Goal: Information Seeking & Learning: Learn about a topic

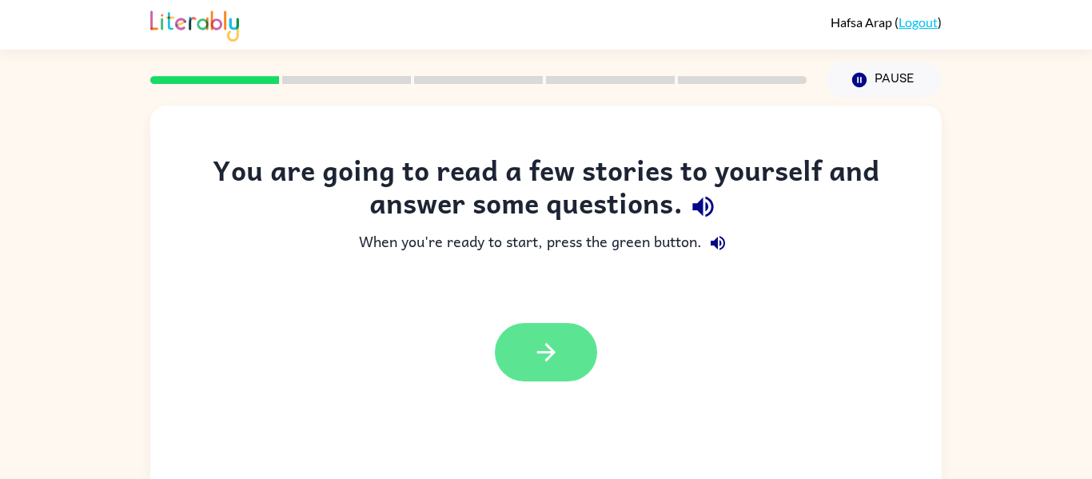
click at [569, 359] on button "button" at bounding box center [546, 352] width 102 height 58
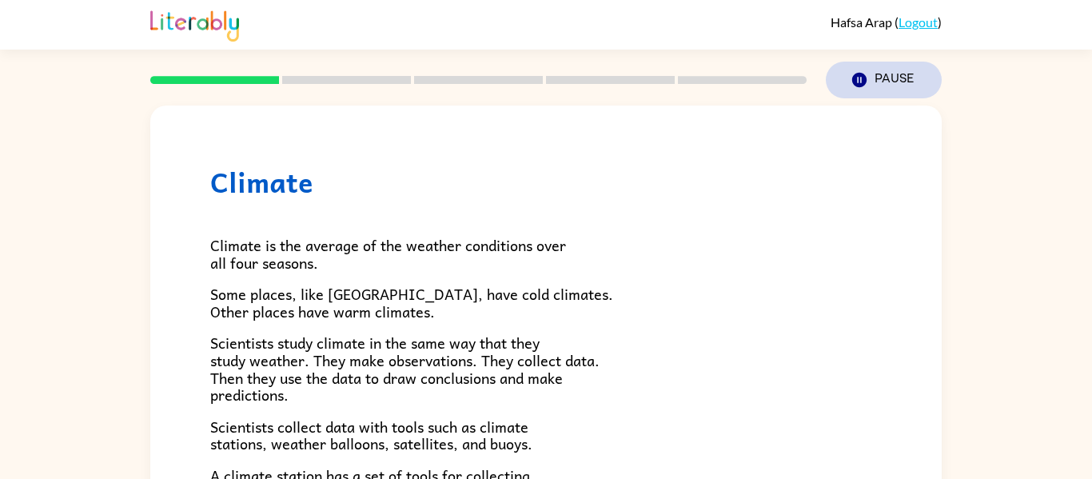
click at [875, 79] on button "Pause Pause" at bounding box center [884, 80] width 116 height 37
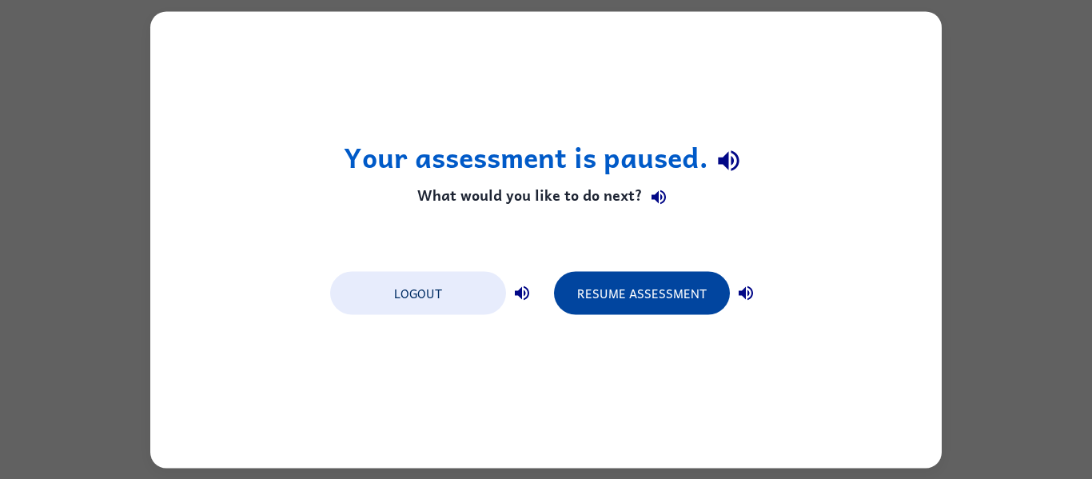
click at [645, 313] on button "Resume Assessment" at bounding box center [642, 292] width 176 height 43
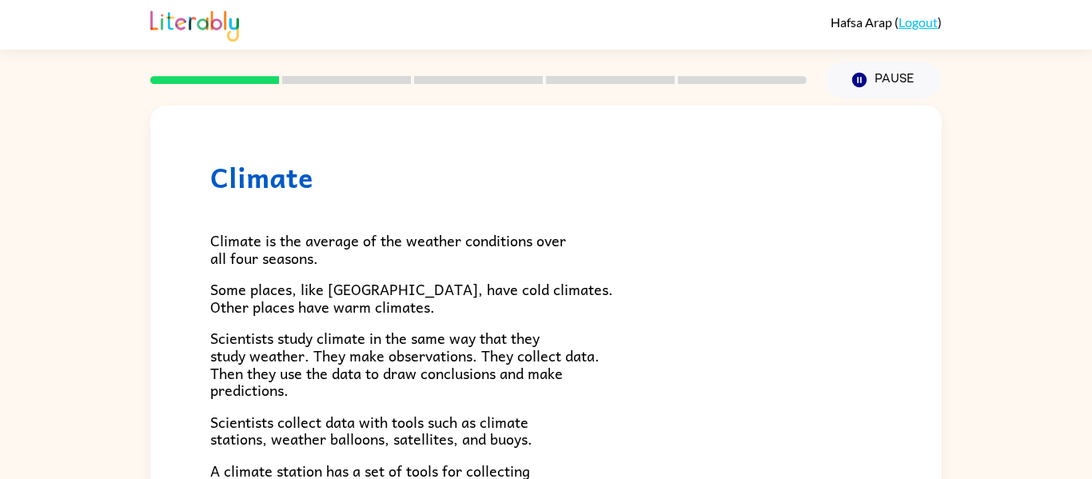
scroll to position [6, 0]
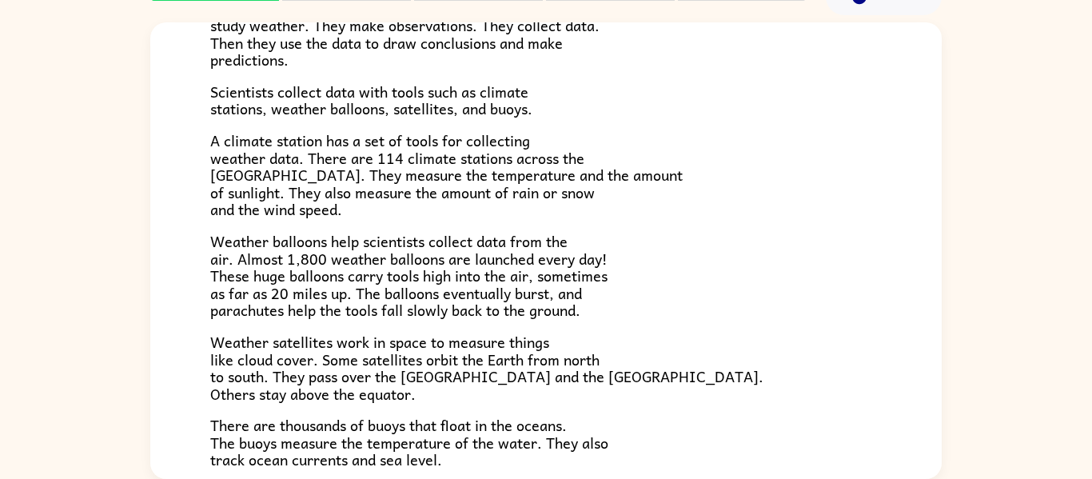
scroll to position [257, 0]
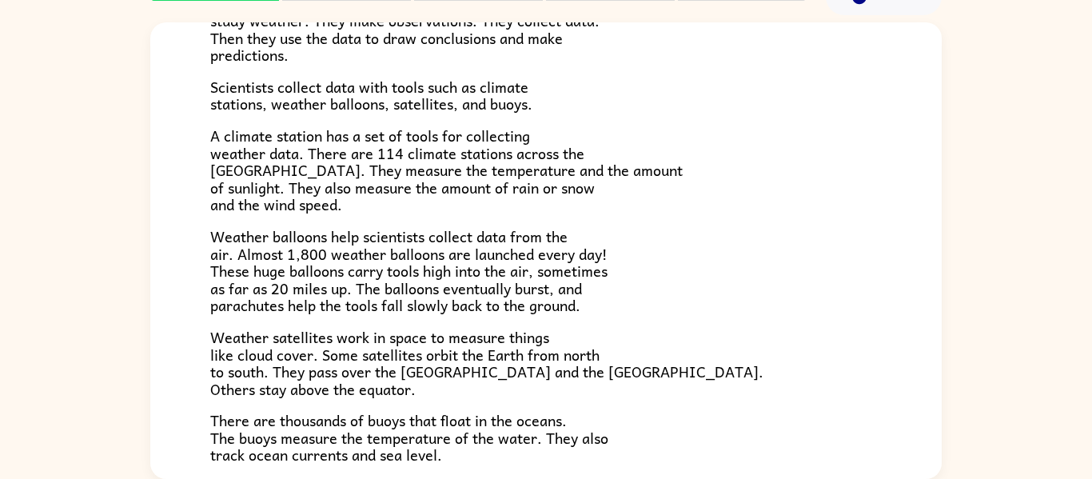
click at [774, 86] on p "Scientists collect data with tools such as climate stations, weather balloons, …" at bounding box center [546, 95] width 672 height 34
click at [775, 90] on p "Scientists collect data with tools such as climate stations, weather balloons, …" at bounding box center [546, 95] width 672 height 34
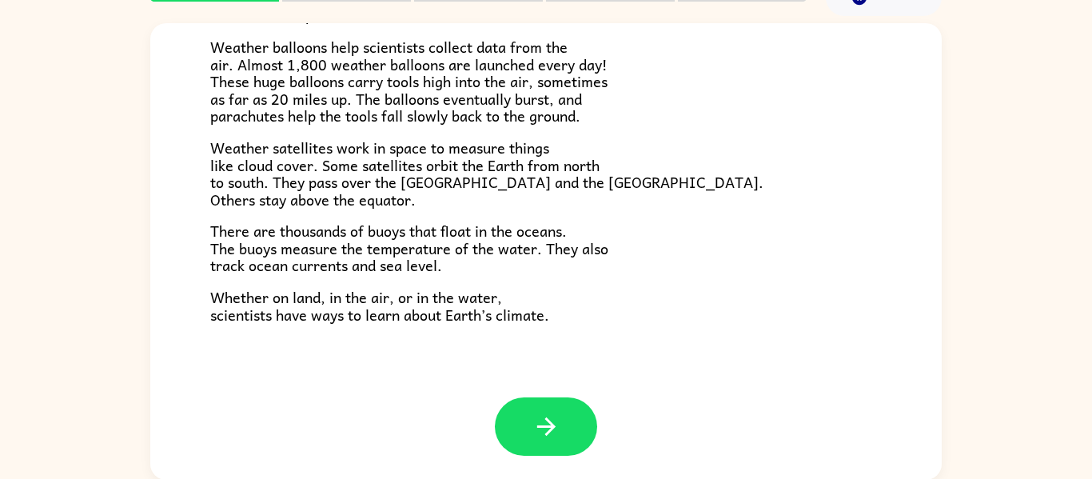
scroll to position [83, 0]
click at [546, 434] on icon "button" at bounding box center [546, 426] width 18 height 18
click at [546, 441] on div "Climate Climate is the average of the weather conditions over all four seasons.…" at bounding box center [546, 250] width 792 height 457
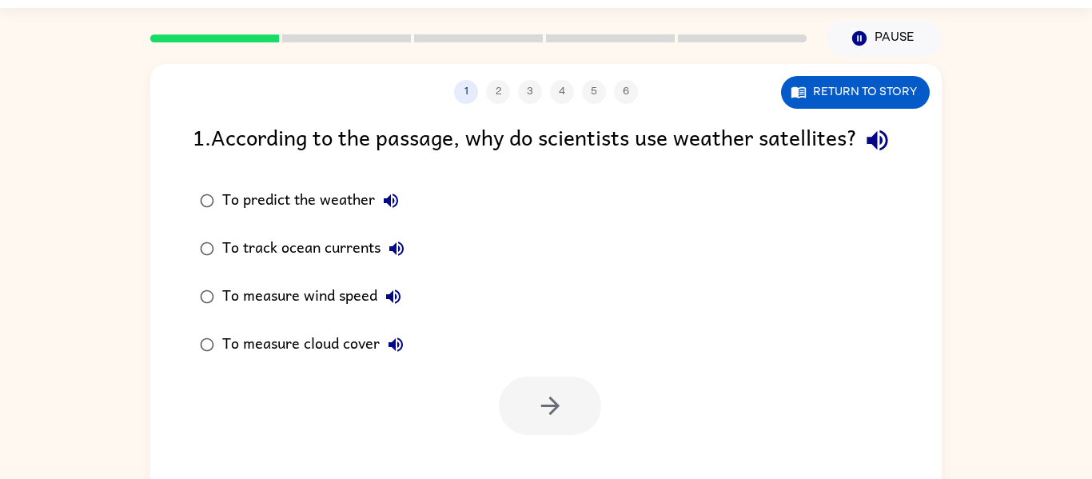
scroll to position [42, 0]
click at [349, 216] on div "To predict the weather" at bounding box center [314, 200] width 185 height 32
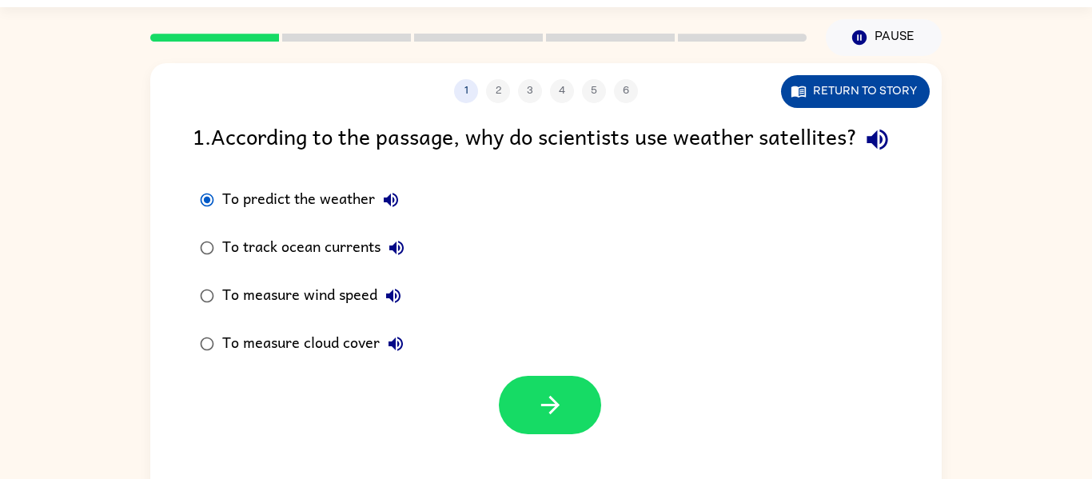
click at [902, 96] on button "Return to story" at bounding box center [855, 91] width 149 height 33
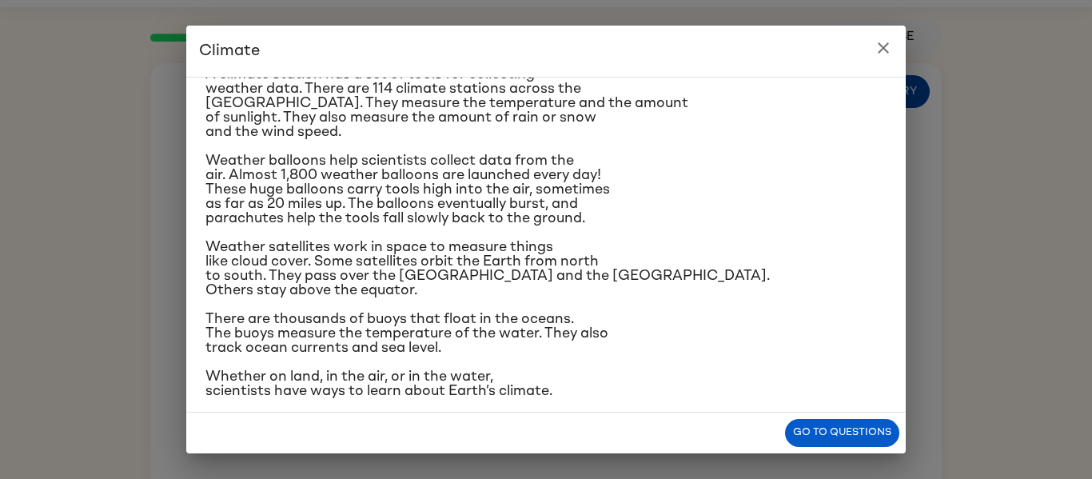
scroll to position [277, 0]
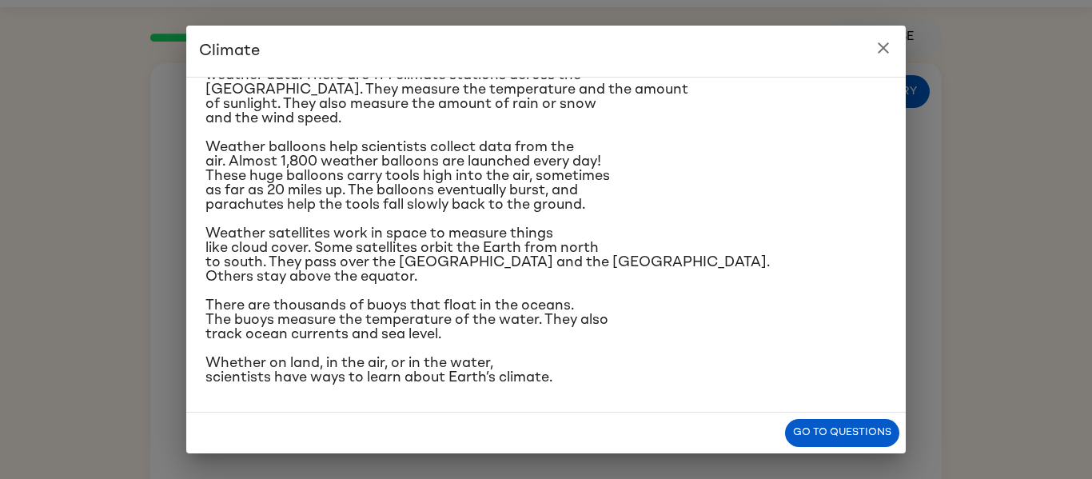
click at [244, 51] on h2 "Climate" at bounding box center [546, 51] width 720 height 51
click at [886, 51] on icon "close" at bounding box center [883, 47] width 11 height 11
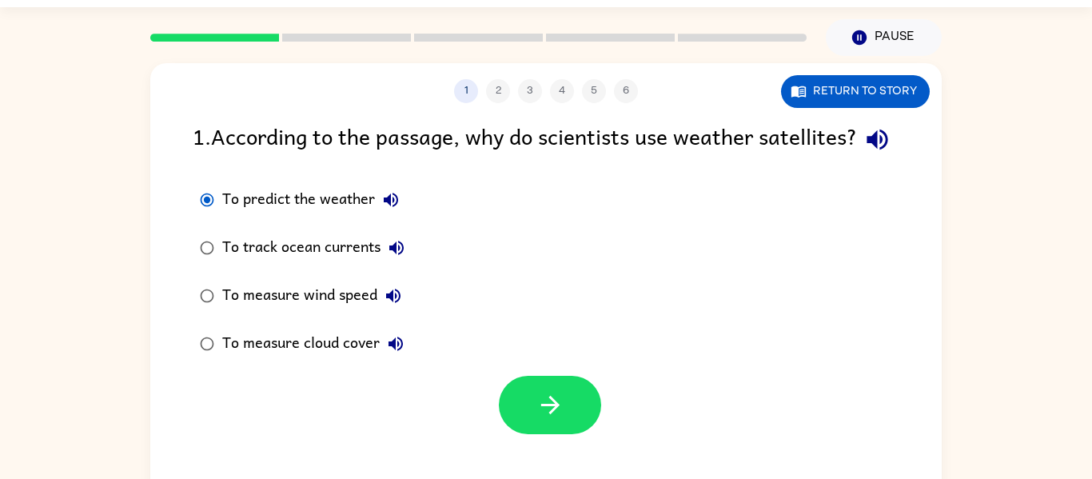
click at [370, 360] on div "To measure cloud cover" at bounding box center [317, 344] width 190 height 32
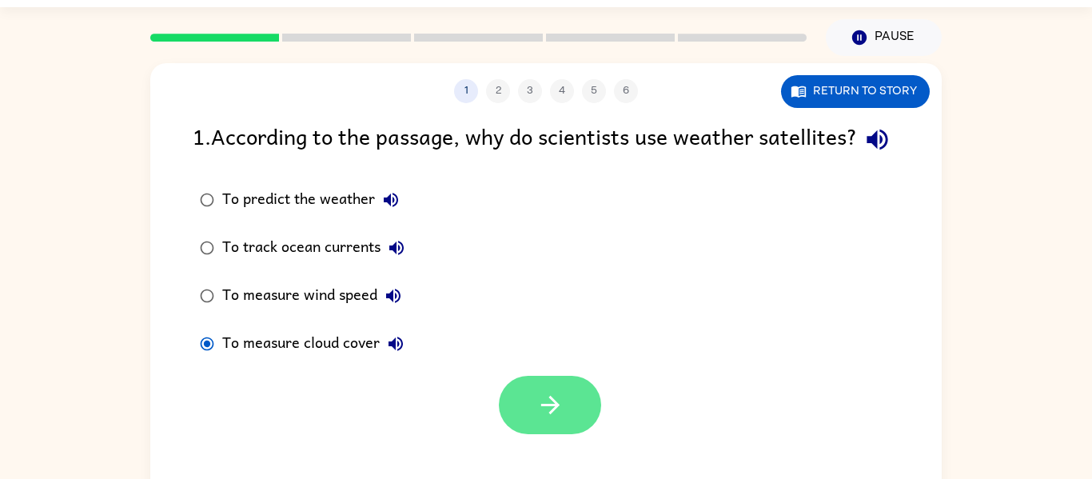
click at [545, 419] on icon "button" at bounding box center [551, 405] width 28 height 28
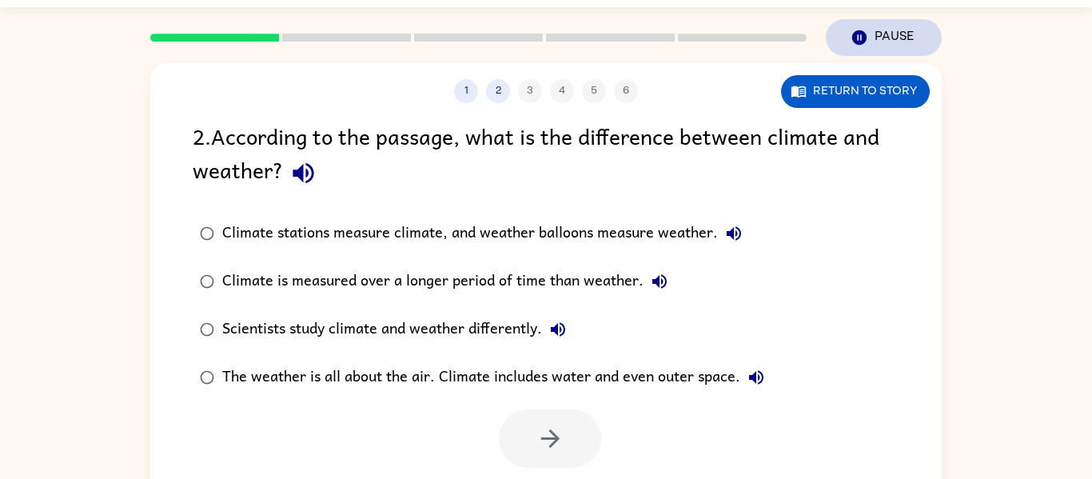
click at [893, 56] on button "Pause Pause" at bounding box center [884, 37] width 116 height 37
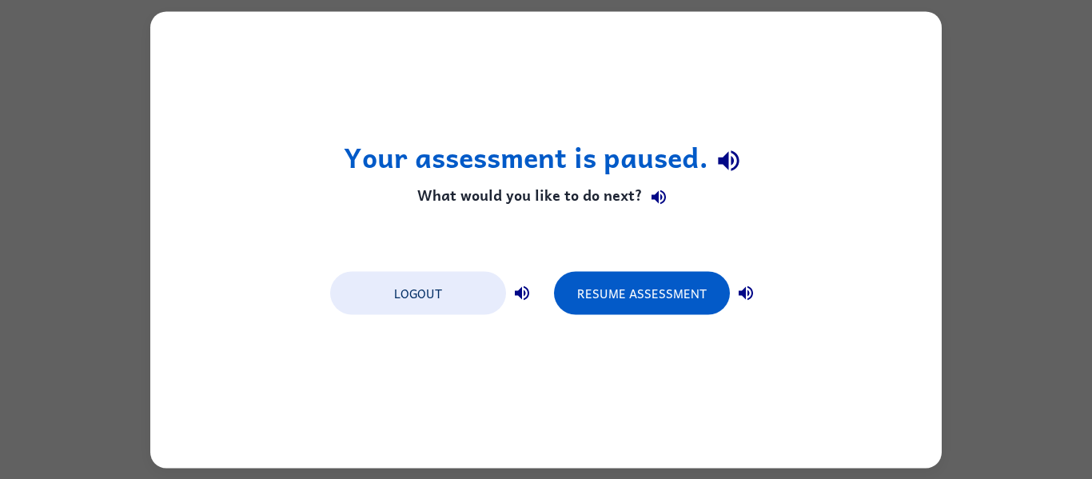
scroll to position [0, 0]
click at [888, 118] on div "Your assessment is paused. What would you like to do next? Logout Resume Assess…" at bounding box center [546, 239] width 792 height 457
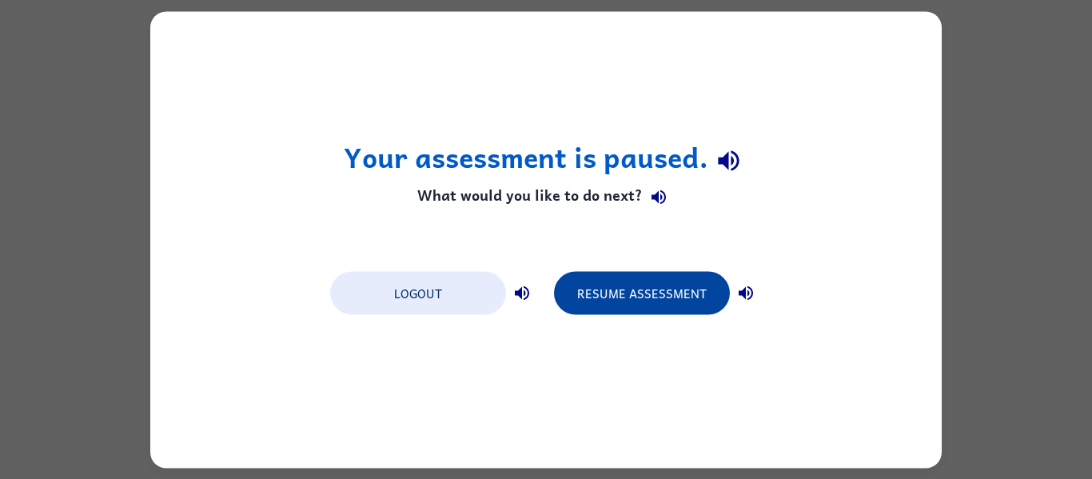
click at [698, 301] on button "Resume Assessment" at bounding box center [642, 292] width 176 height 43
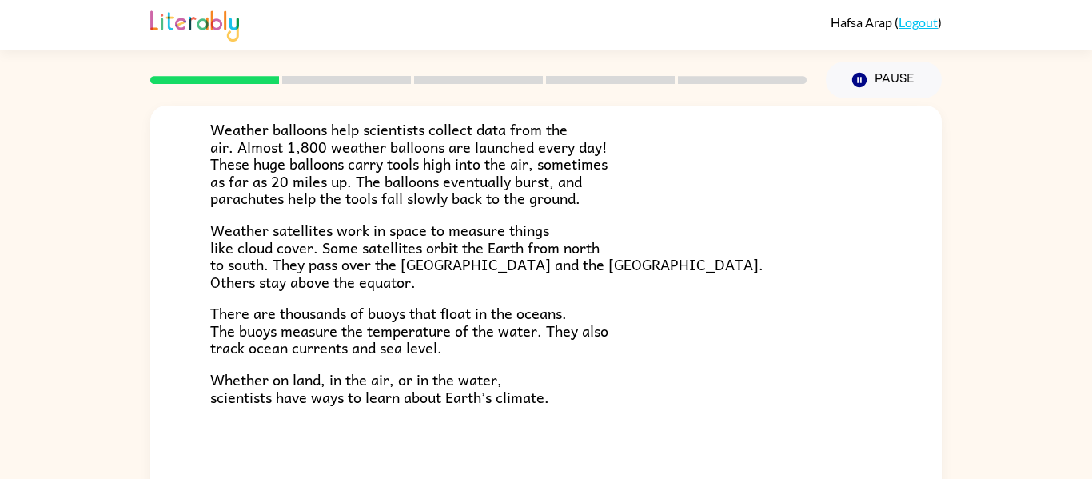
scroll to position [83, 0]
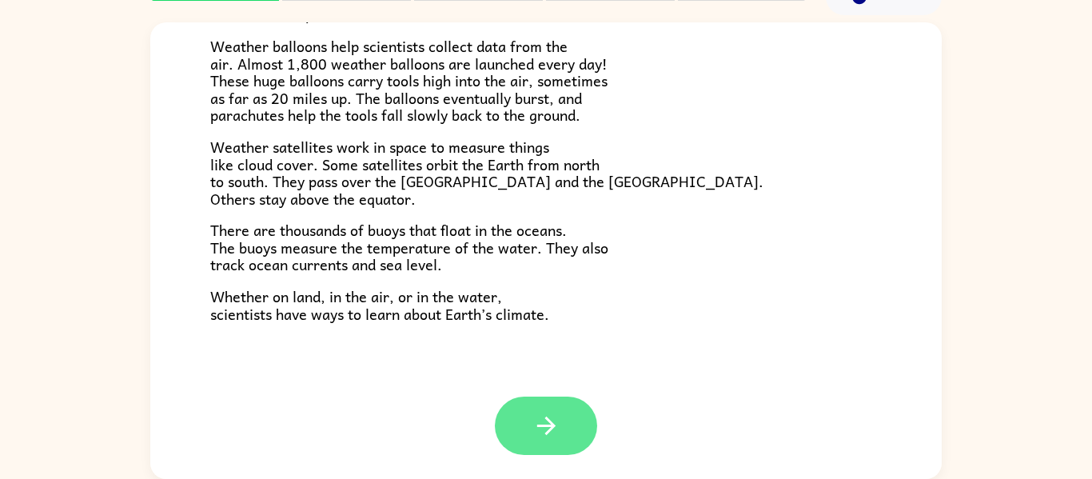
click at [588, 423] on button "button" at bounding box center [546, 426] width 102 height 58
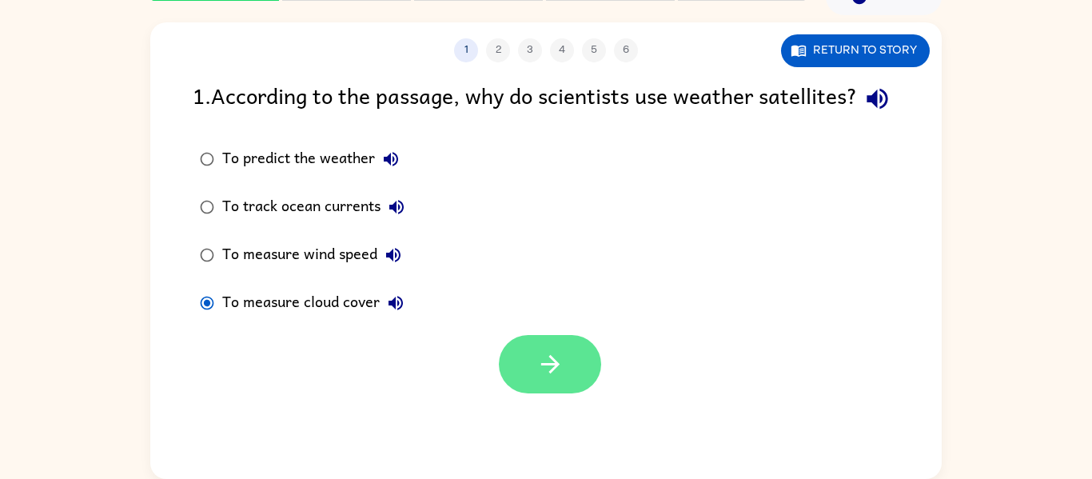
click at [555, 378] on icon "button" at bounding box center [551, 364] width 28 height 28
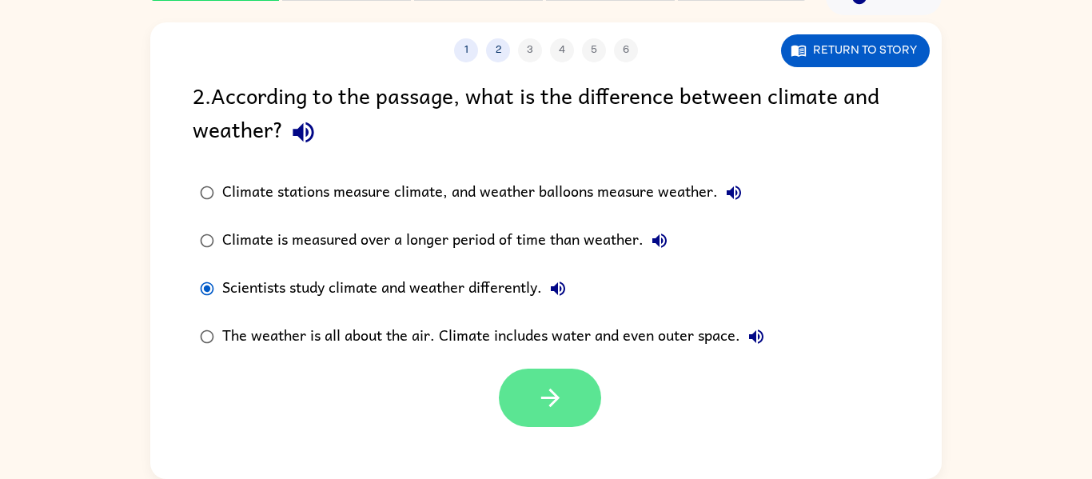
click at [548, 404] on icon "button" at bounding box center [551, 398] width 28 height 28
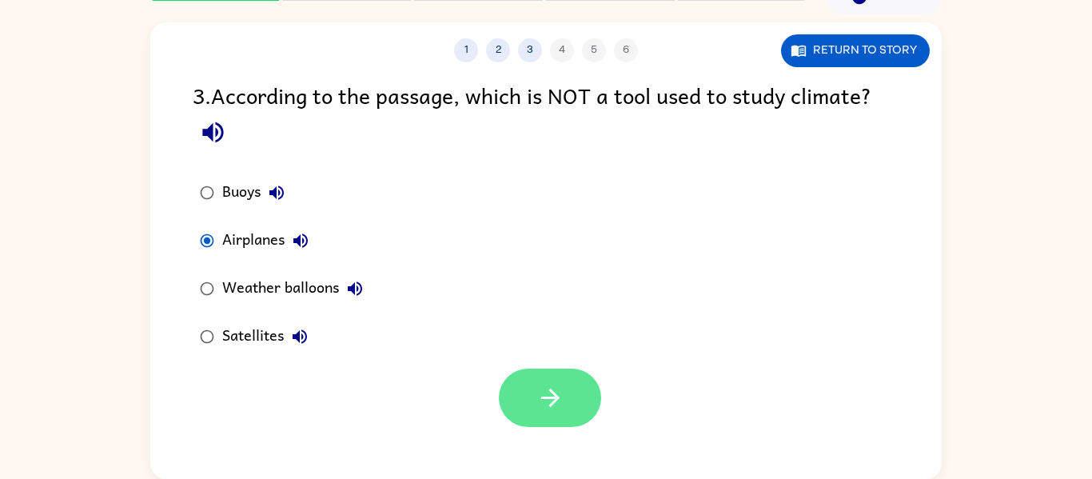
click at [561, 417] on button "button" at bounding box center [550, 398] width 102 height 58
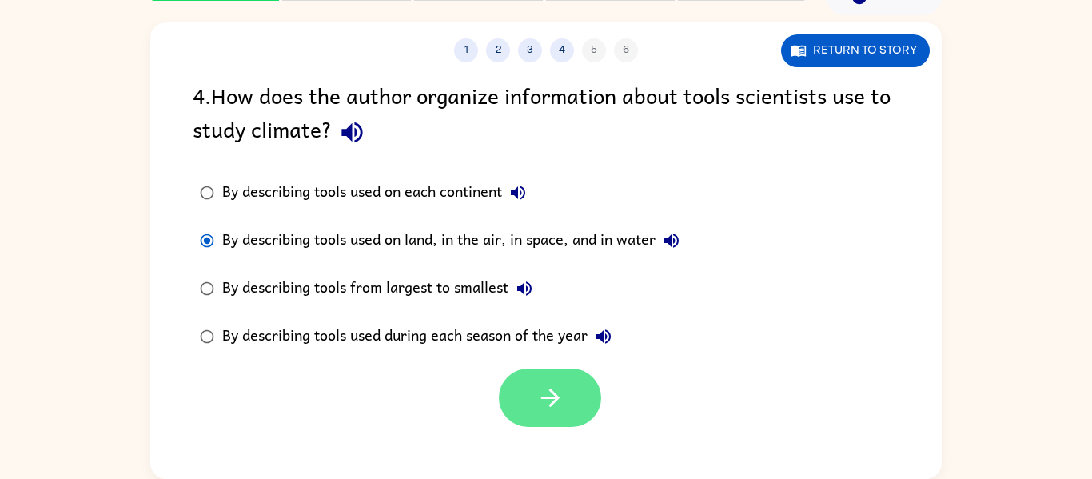
click at [555, 412] on icon "button" at bounding box center [551, 398] width 28 height 28
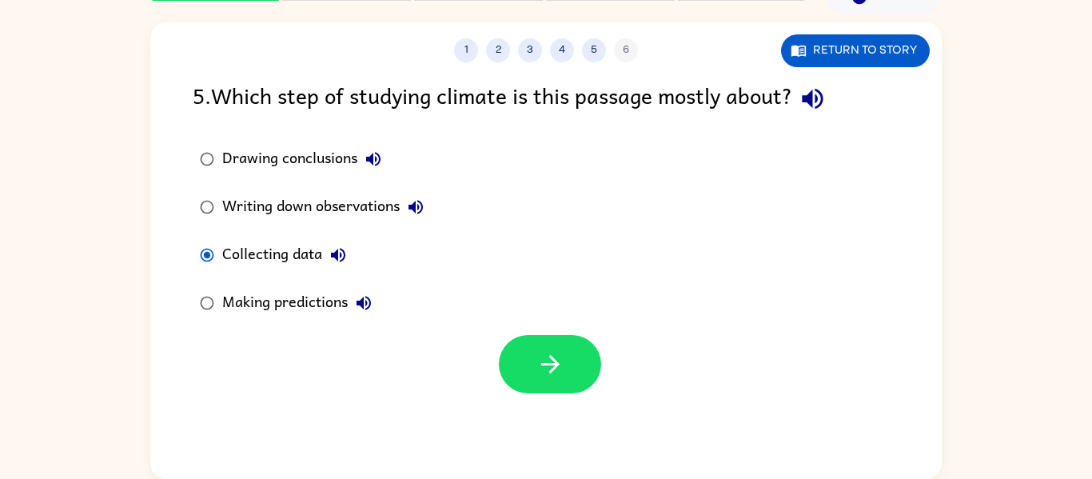
click at [310, 317] on div "Making predictions" at bounding box center [301, 303] width 158 height 32
click at [534, 392] on button "button" at bounding box center [550, 364] width 102 height 58
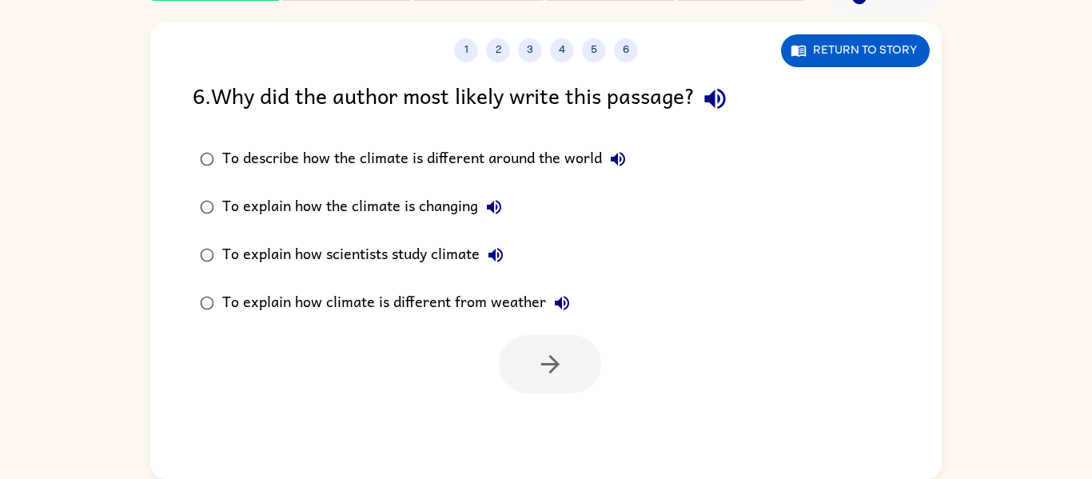
click at [440, 262] on div "To explain how scientists study climate" at bounding box center [366, 255] width 289 height 32
click at [568, 356] on button "button" at bounding box center [550, 364] width 102 height 58
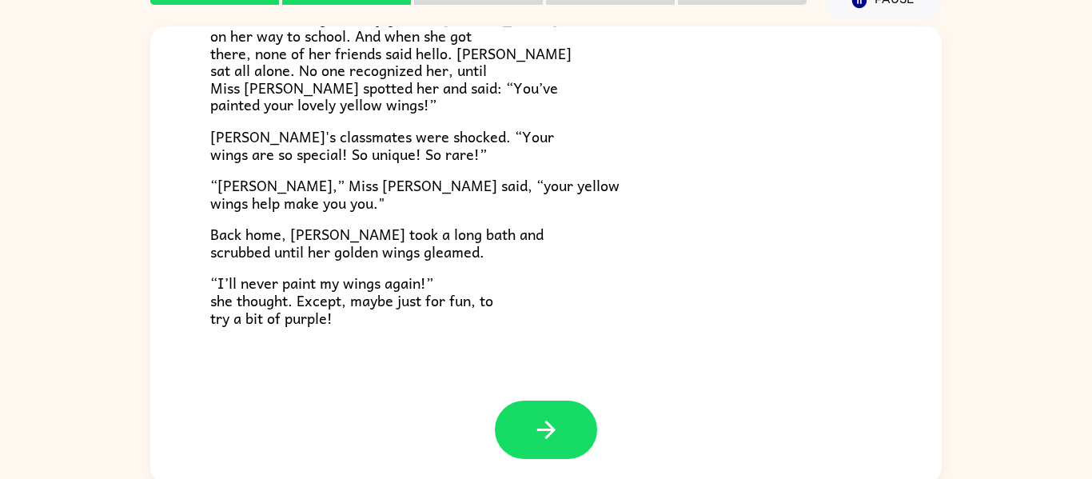
scroll to position [78, 0]
click at [589, 454] on div at bounding box center [546, 430] width 102 height 58
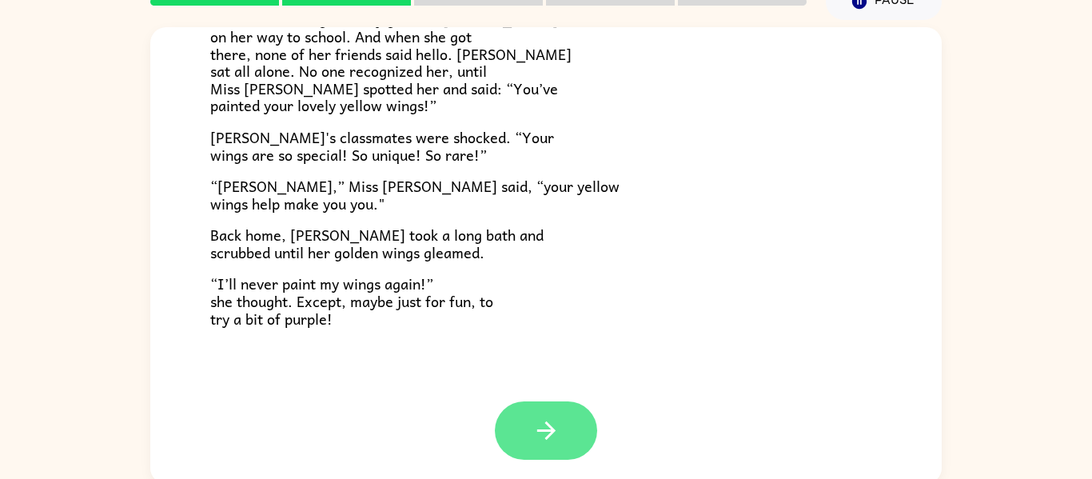
click at [573, 439] on button "button" at bounding box center [546, 430] width 102 height 58
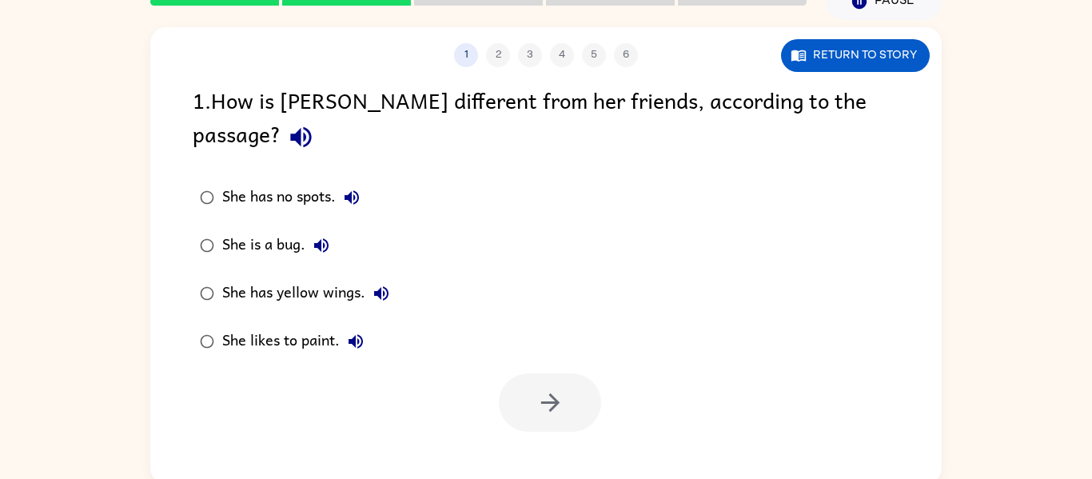
scroll to position [0, 0]
click at [235, 278] on div "She has yellow wings." at bounding box center [309, 294] width 175 height 32
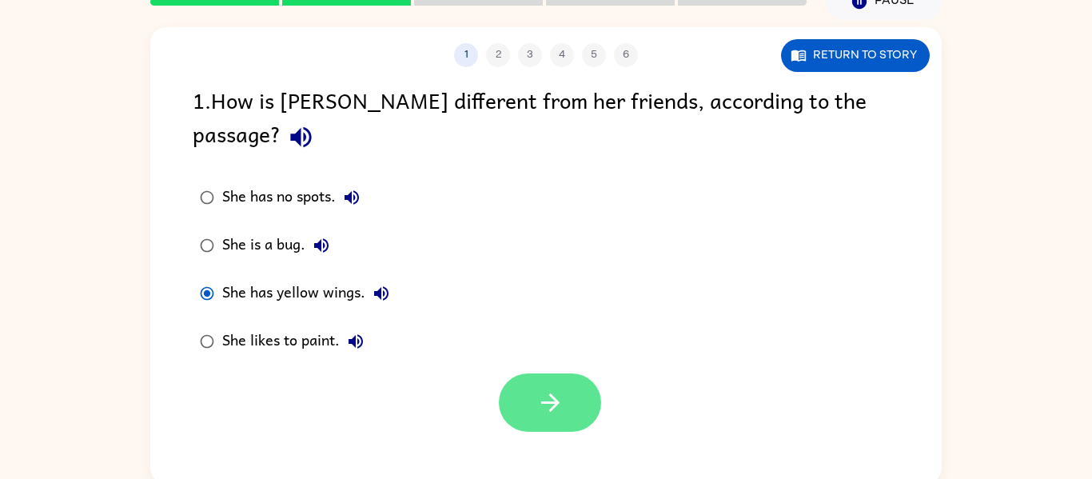
click at [568, 373] on button "button" at bounding box center [550, 402] width 102 height 58
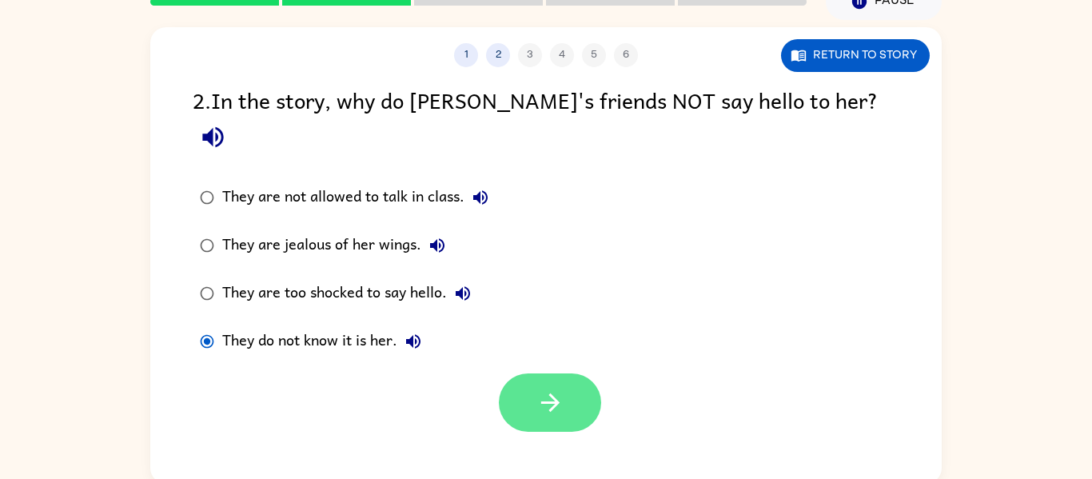
click at [556, 393] on icon "button" at bounding box center [550, 402] width 18 height 18
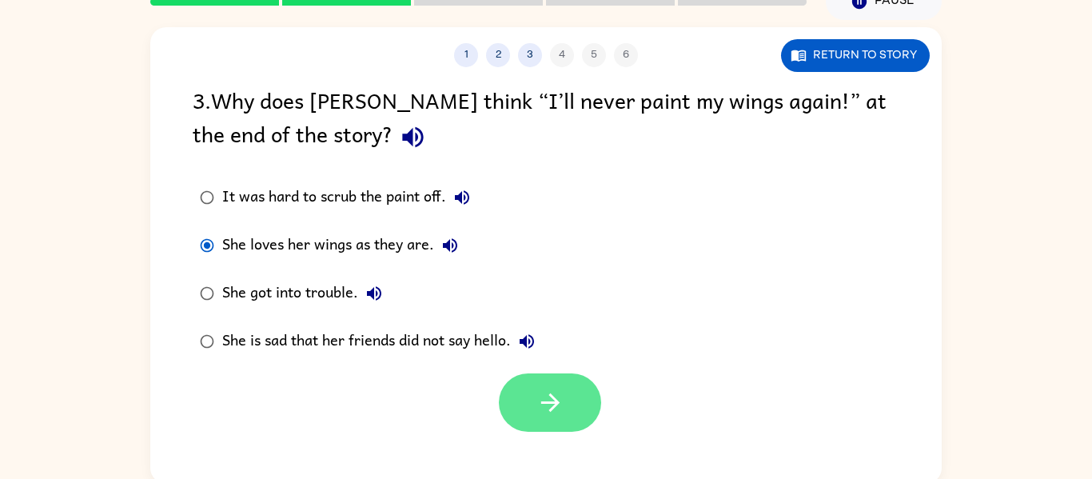
click at [566, 393] on button "button" at bounding box center [550, 402] width 102 height 58
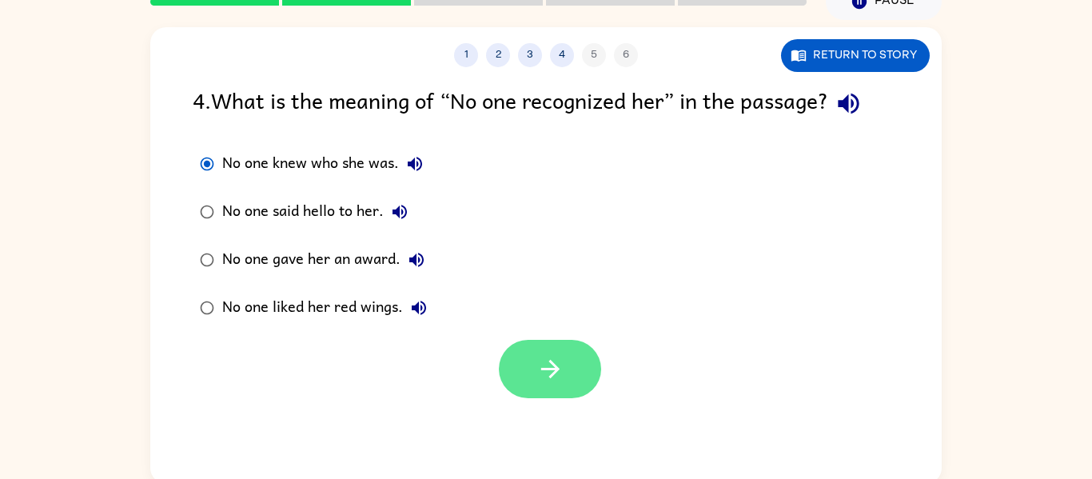
click at [546, 361] on icon "button" at bounding box center [551, 369] width 28 height 28
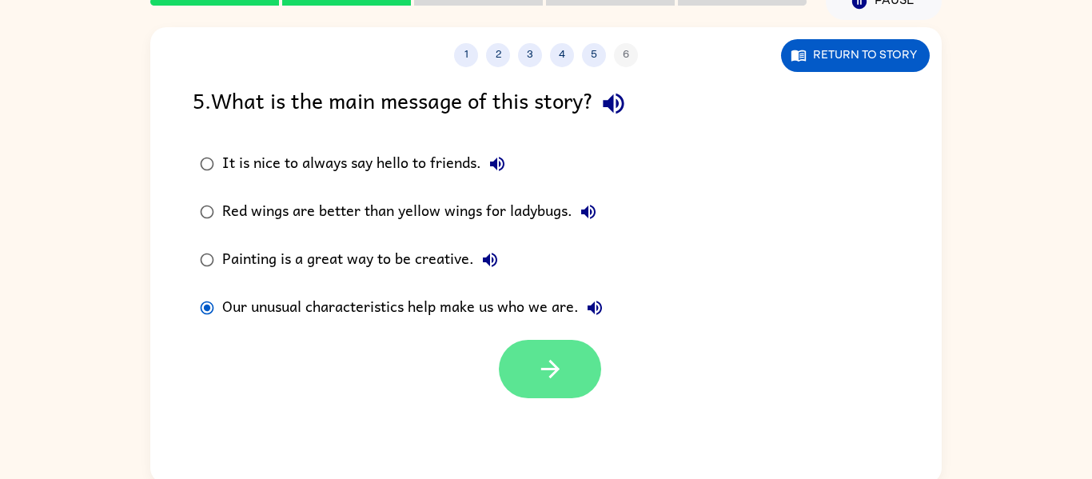
click at [584, 388] on button "button" at bounding box center [550, 369] width 102 height 58
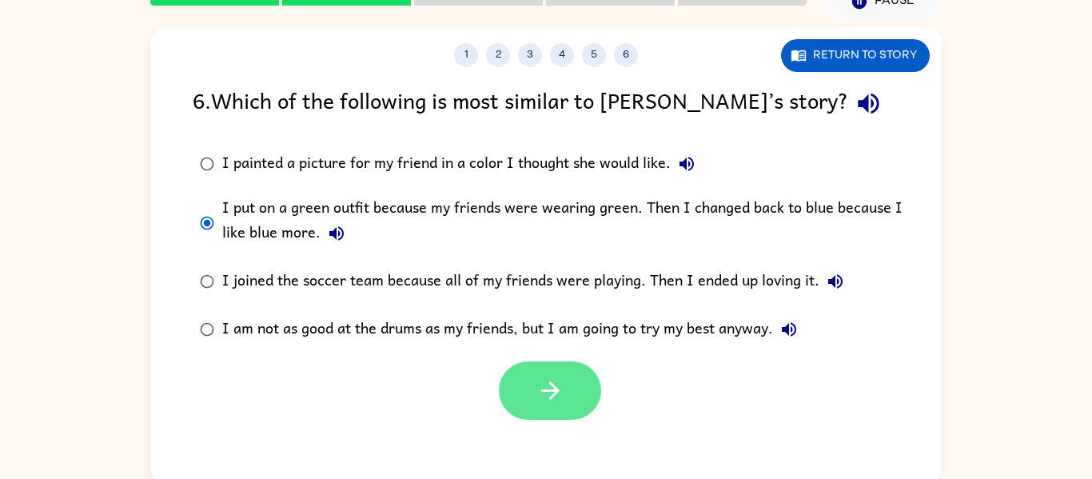
click at [569, 406] on button "button" at bounding box center [550, 390] width 102 height 58
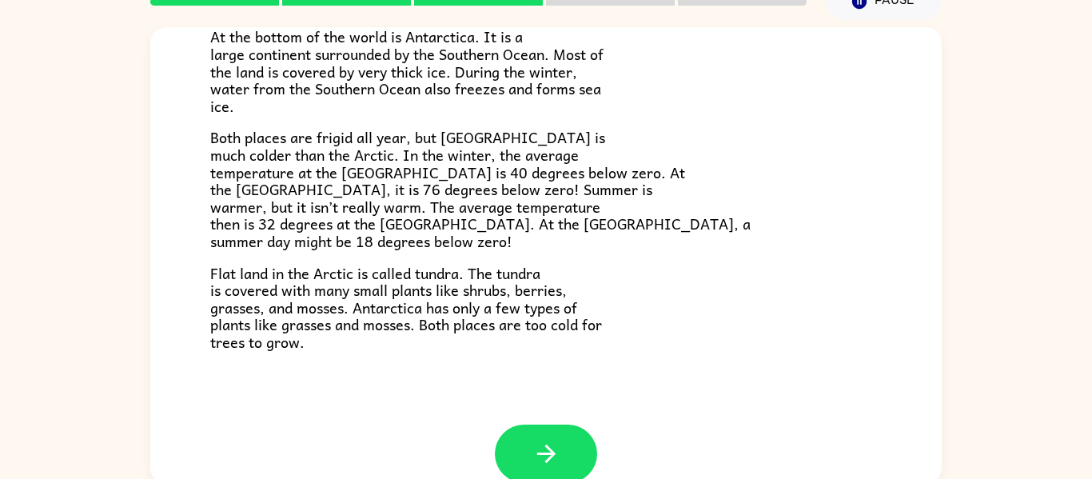
scroll to position [321, 0]
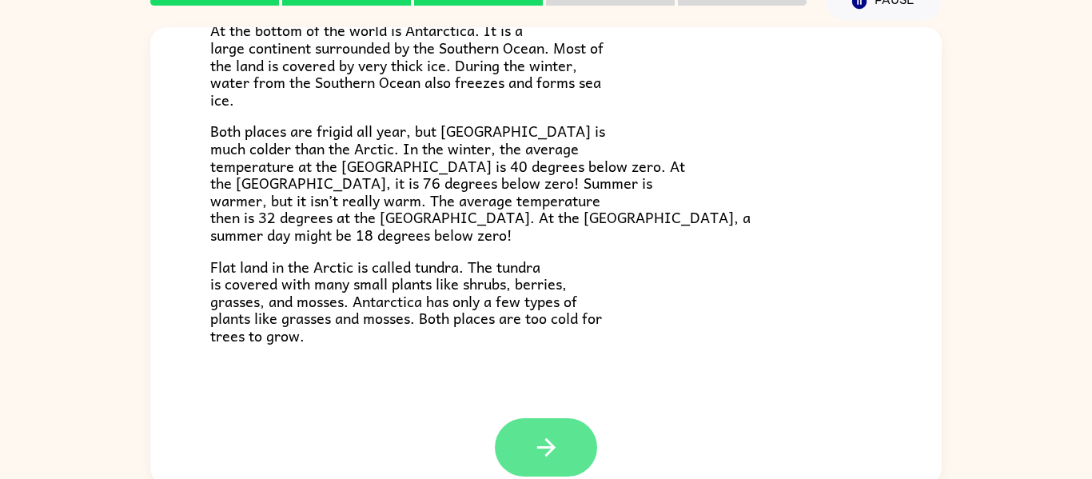
click at [570, 435] on button "button" at bounding box center [546, 447] width 102 height 58
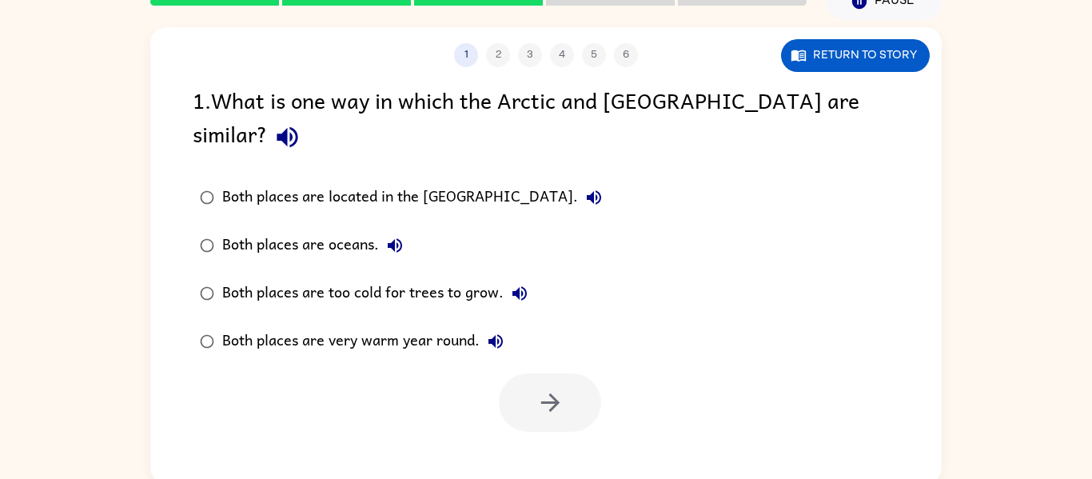
scroll to position [0, 0]
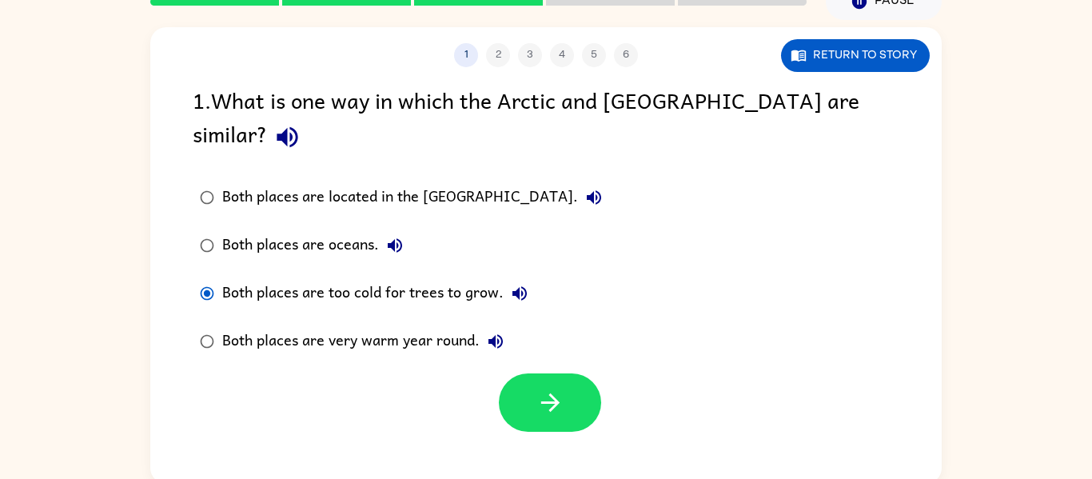
click at [200, 186] on label "Both places are located in the [GEOGRAPHIC_DATA]." at bounding box center [401, 198] width 434 height 48
click at [565, 373] on button "button" at bounding box center [550, 402] width 102 height 58
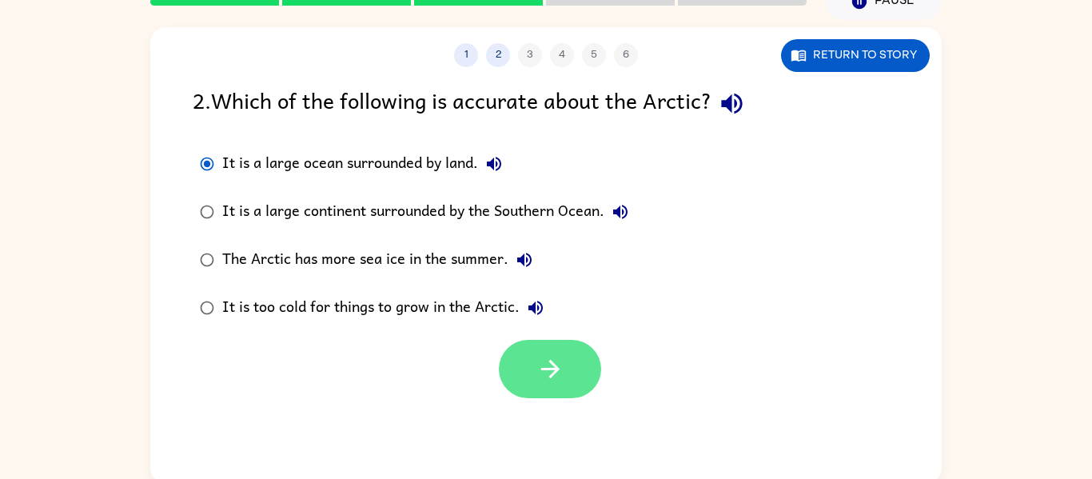
click at [555, 390] on button "button" at bounding box center [550, 369] width 102 height 58
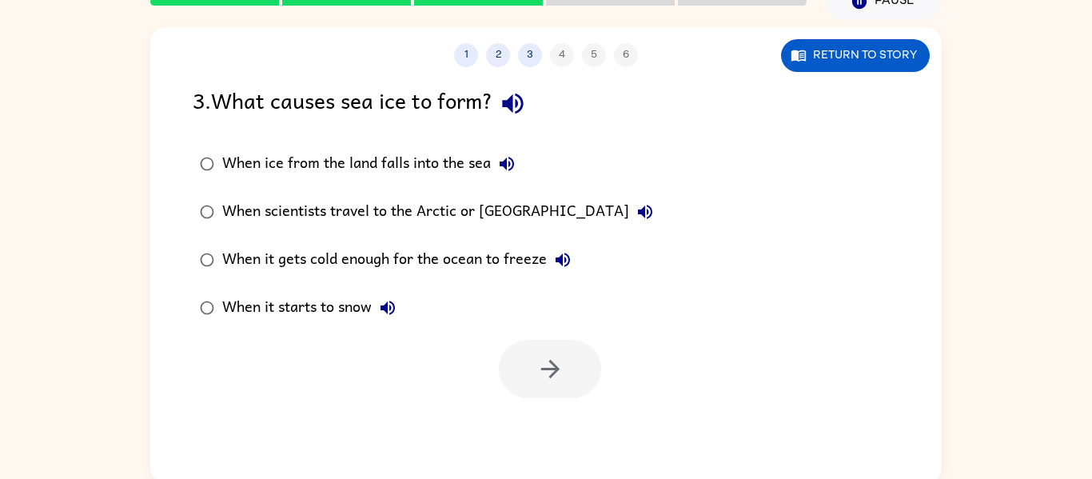
scroll to position [64, 0]
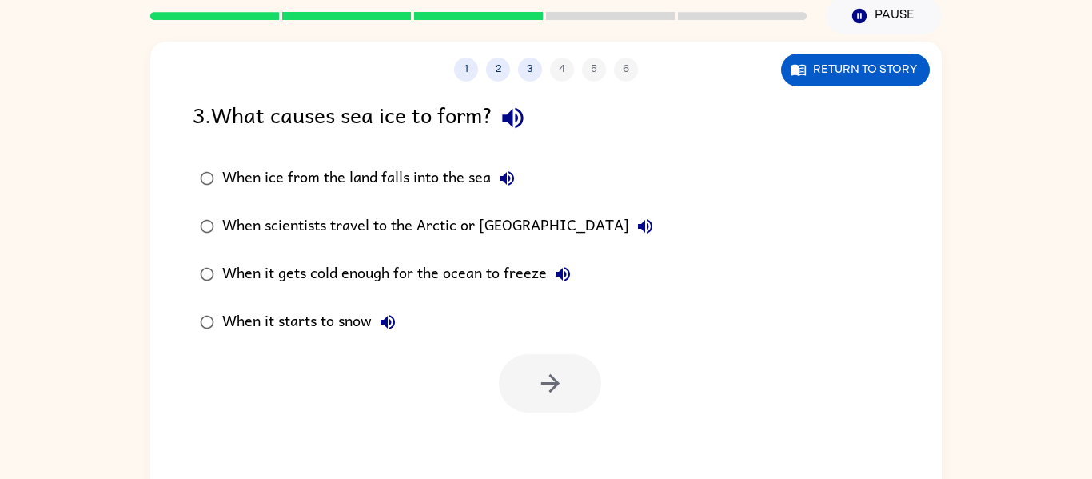
click at [548, 283] on div "When it gets cold enough for the ocean to freeze" at bounding box center [400, 274] width 357 height 32
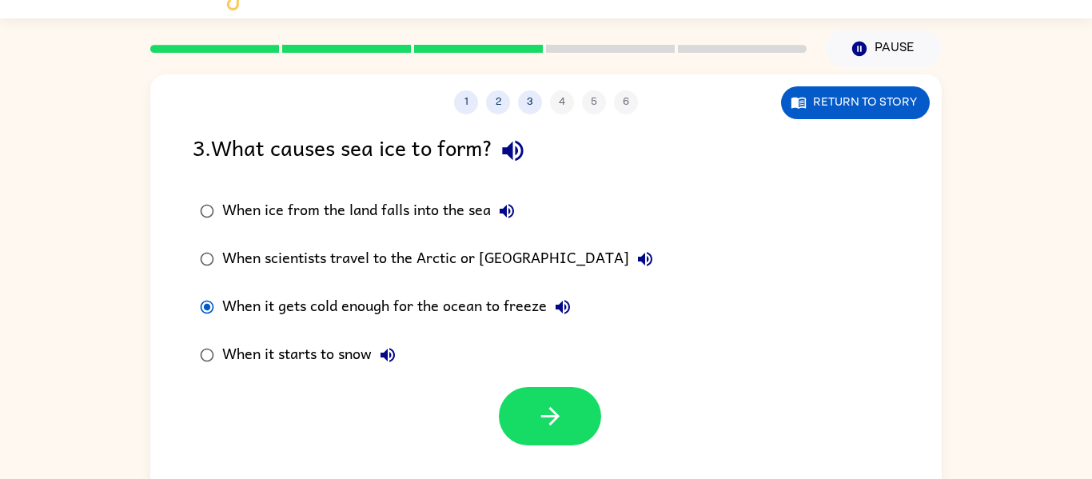
scroll to position [0, 0]
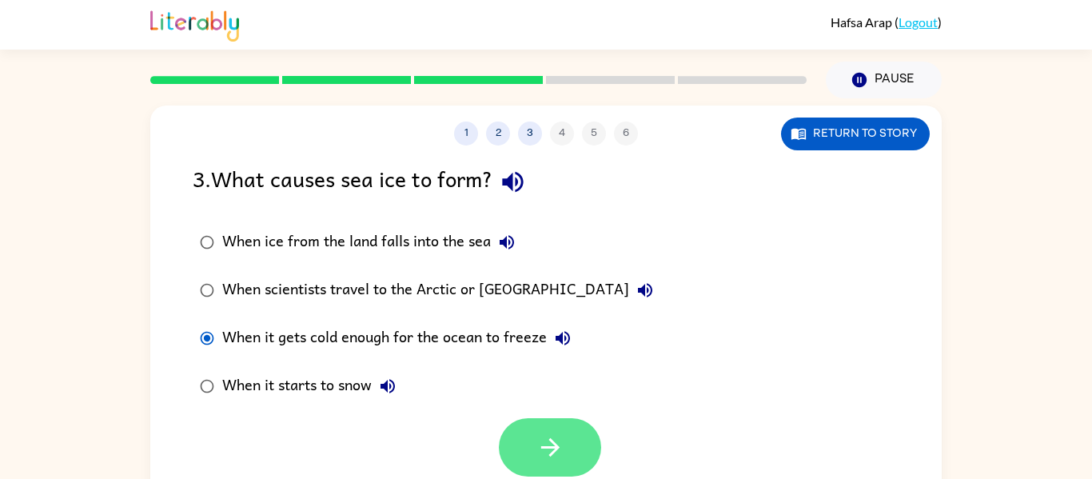
click at [558, 425] on button "button" at bounding box center [550, 447] width 102 height 58
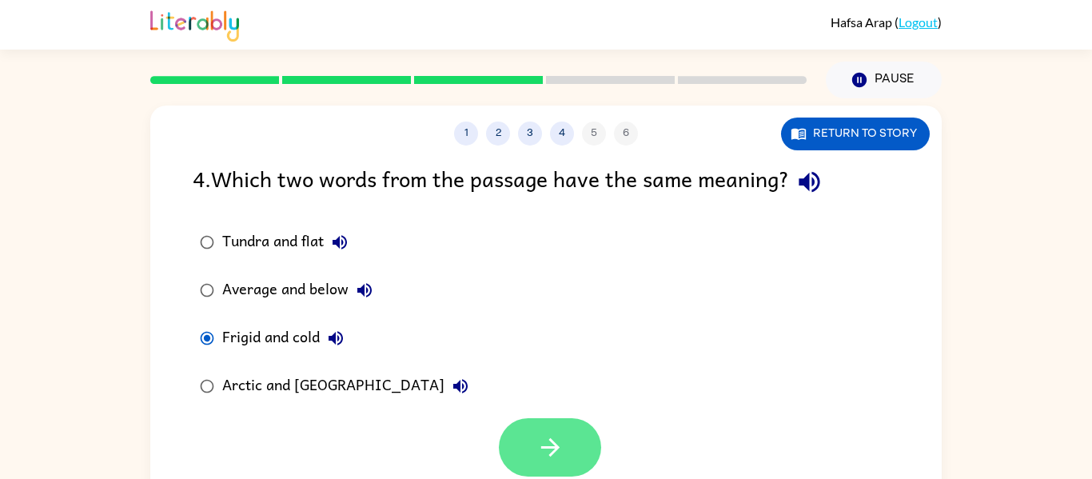
click at [550, 463] on button "button" at bounding box center [550, 447] width 102 height 58
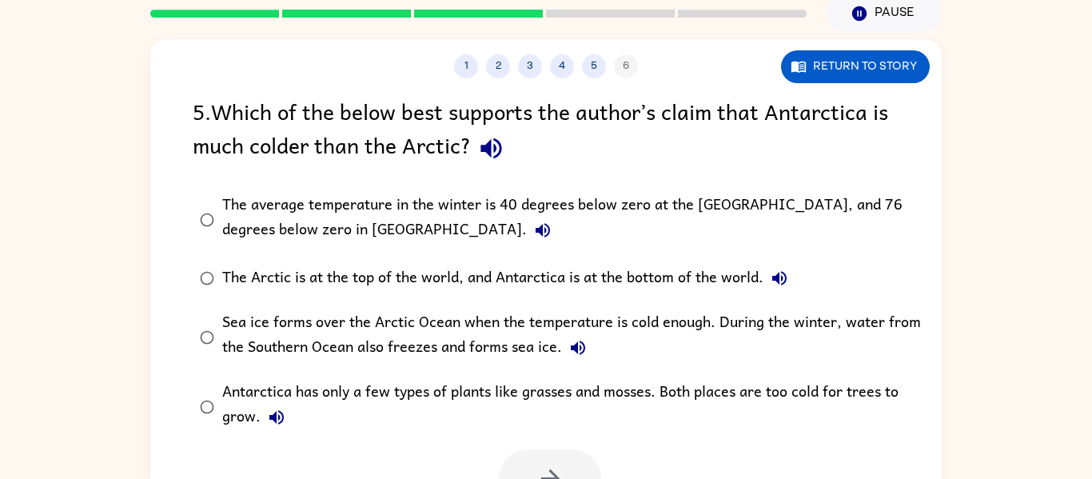
scroll to position [67, 0]
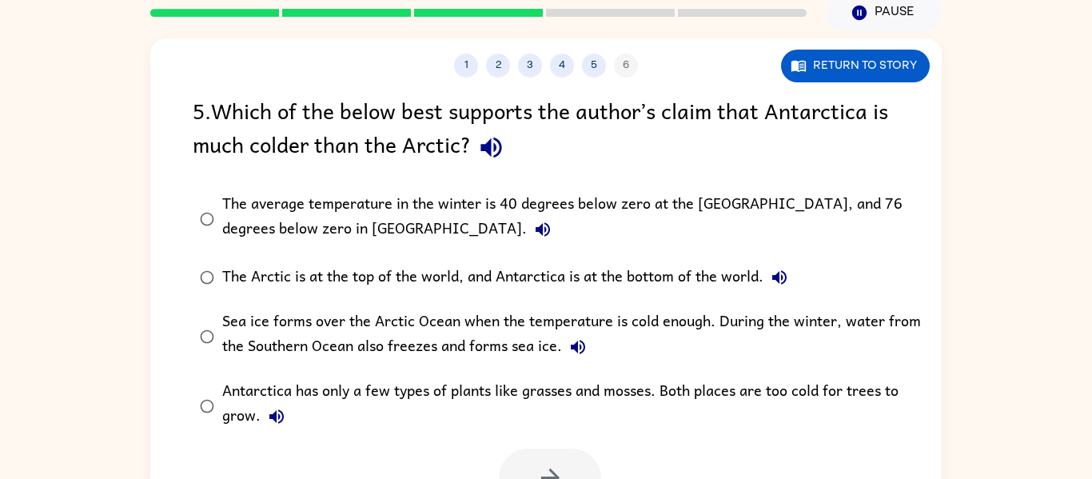
click at [226, 245] on div "The average temperature in the winter is 40 degrees below zero at the [GEOGRAPH…" at bounding box center [571, 219] width 699 height 54
click at [525, 457] on button "button" at bounding box center [550, 478] width 102 height 58
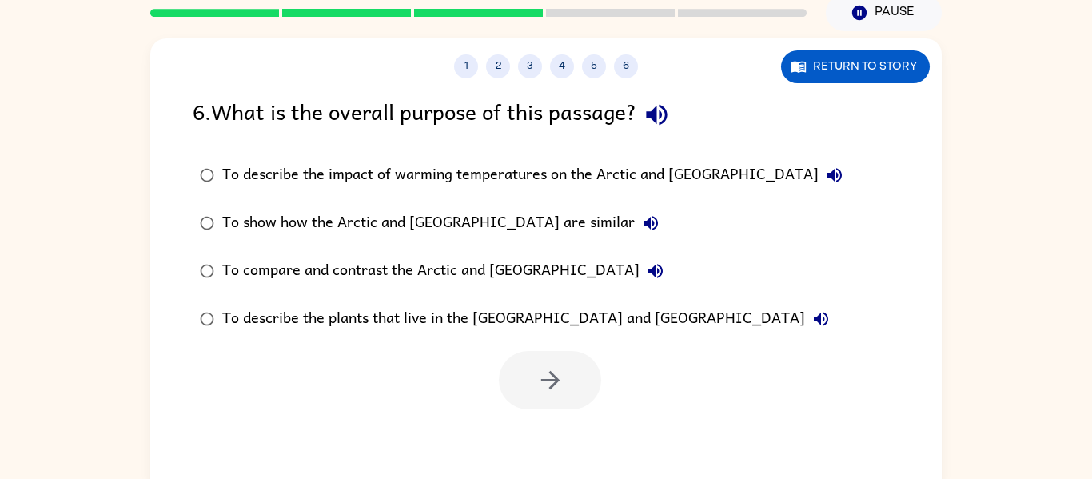
scroll to position [0, 0]
click at [536, 272] on div "To compare and contrast the Arctic and [GEOGRAPHIC_DATA]" at bounding box center [446, 271] width 449 height 32
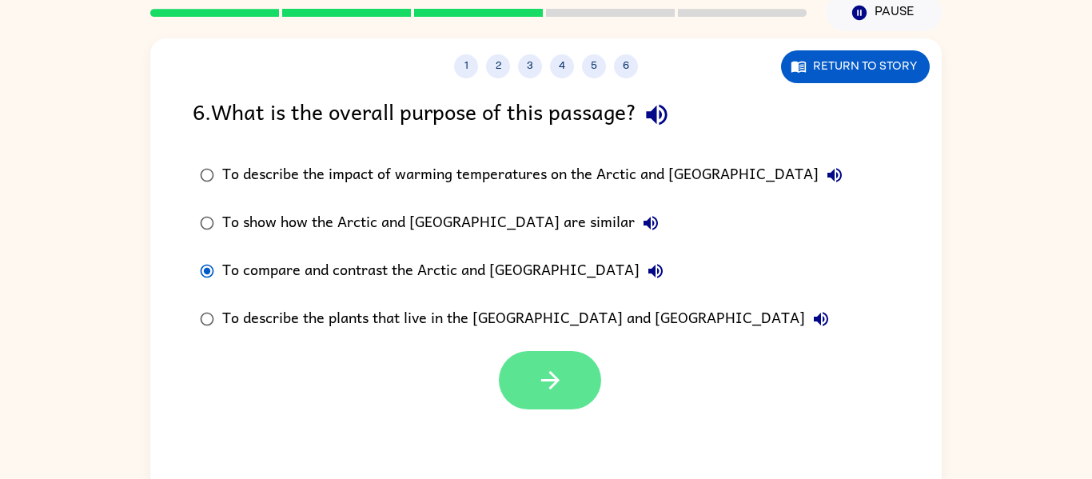
click at [547, 406] on button "button" at bounding box center [550, 380] width 102 height 58
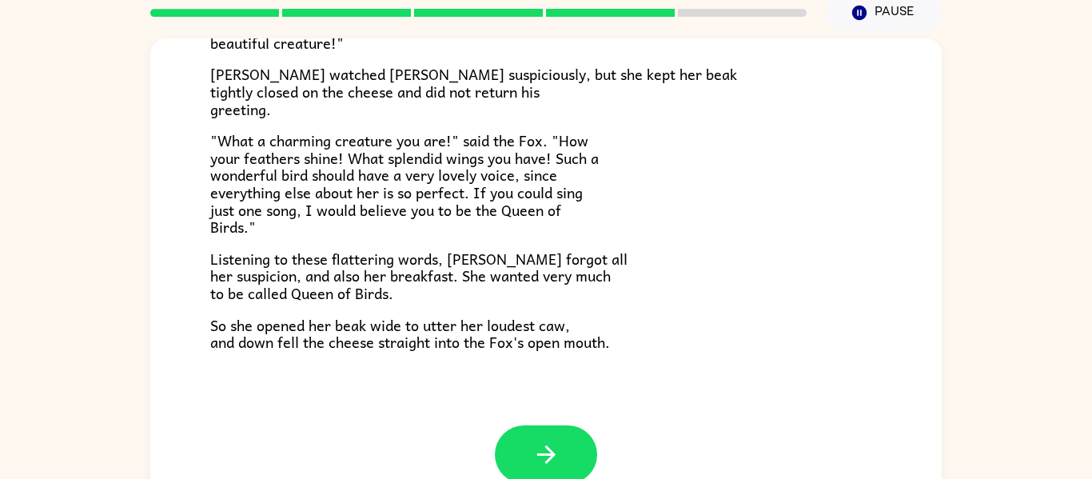
scroll to position [314, 0]
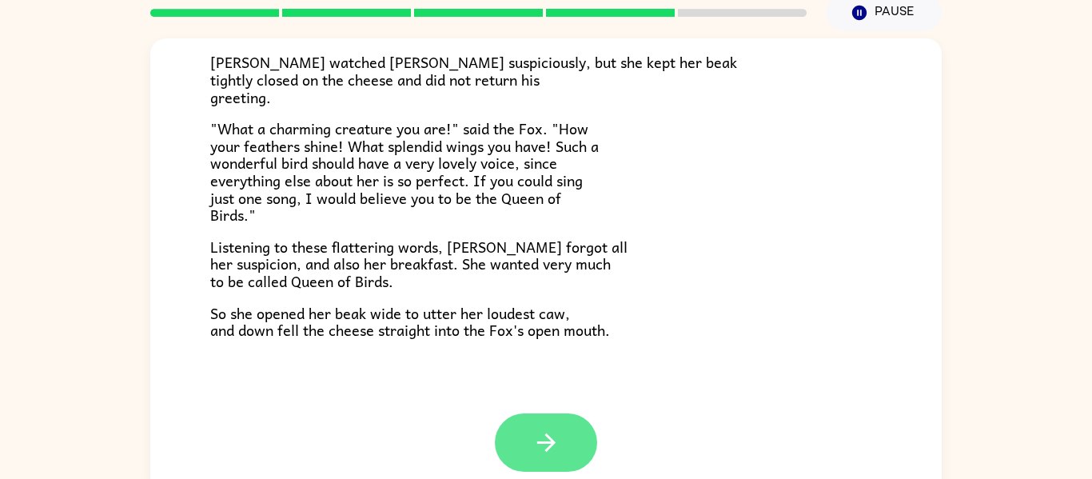
click at [497, 453] on button "button" at bounding box center [546, 442] width 102 height 58
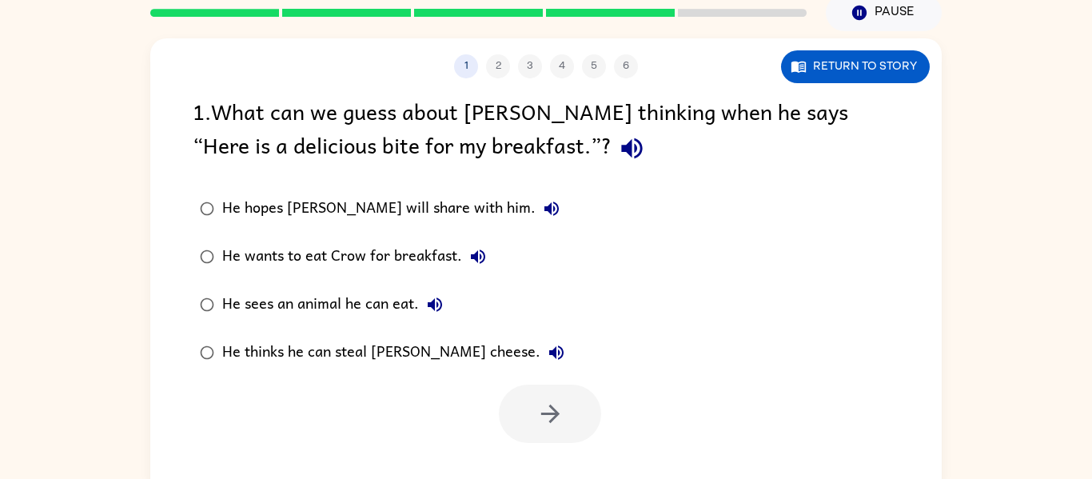
scroll to position [0, 0]
click at [449, 374] on label "He thinks he can steal [PERSON_NAME] cheese." at bounding box center [382, 353] width 397 height 48
click at [501, 423] on button "button" at bounding box center [550, 414] width 102 height 58
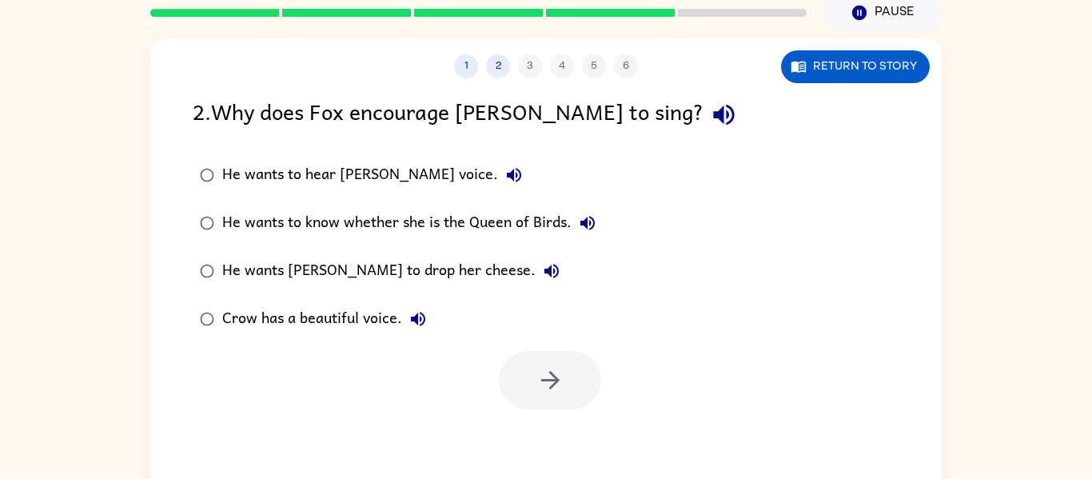
click at [441, 270] on div "He wants [PERSON_NAME] to drop her cheese." at bounding box center [394, 271] width 345 height 32
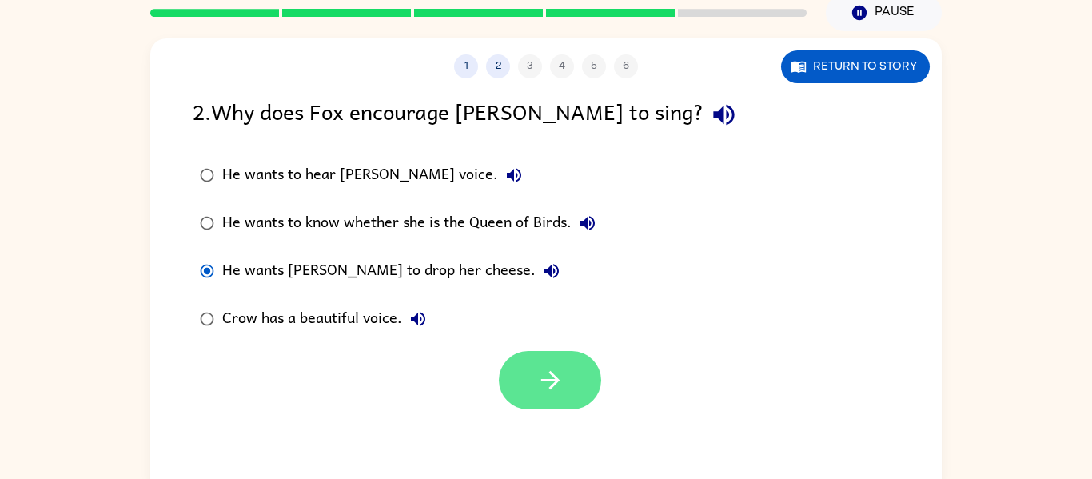
click at [565, 392] on button "button" at bounding box center [550, 380] width 102 height 58
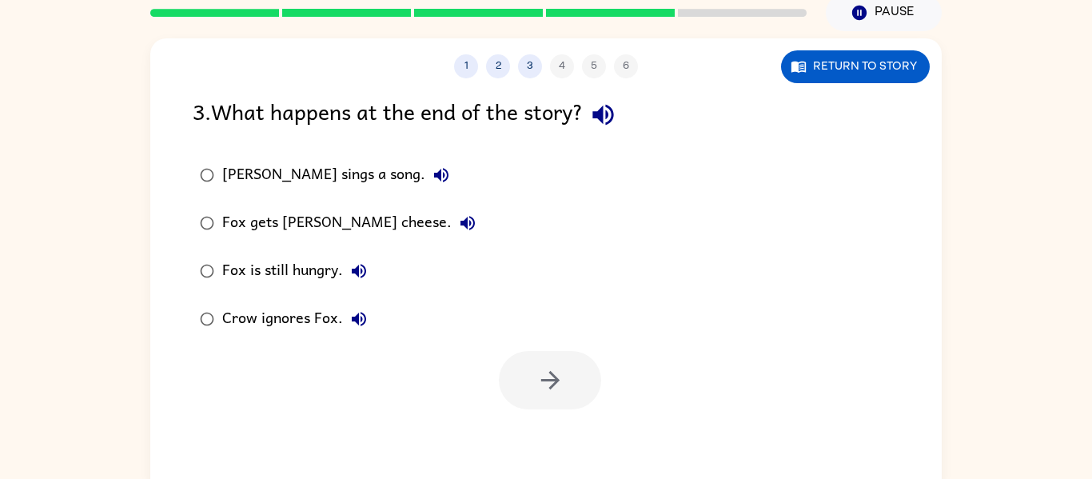
click at [358, 233] on div "Fox gets [PERSON_NAME] cheese." at bounding box center [353, 223] width 262 height 32
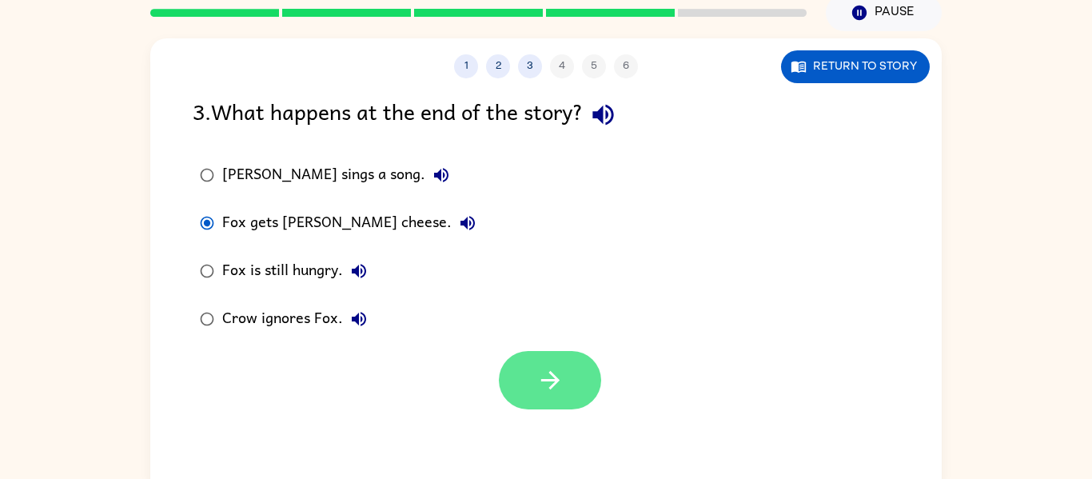
click at [585, 364] on button "button" at bounding box center [550, 380] width 102 height 58
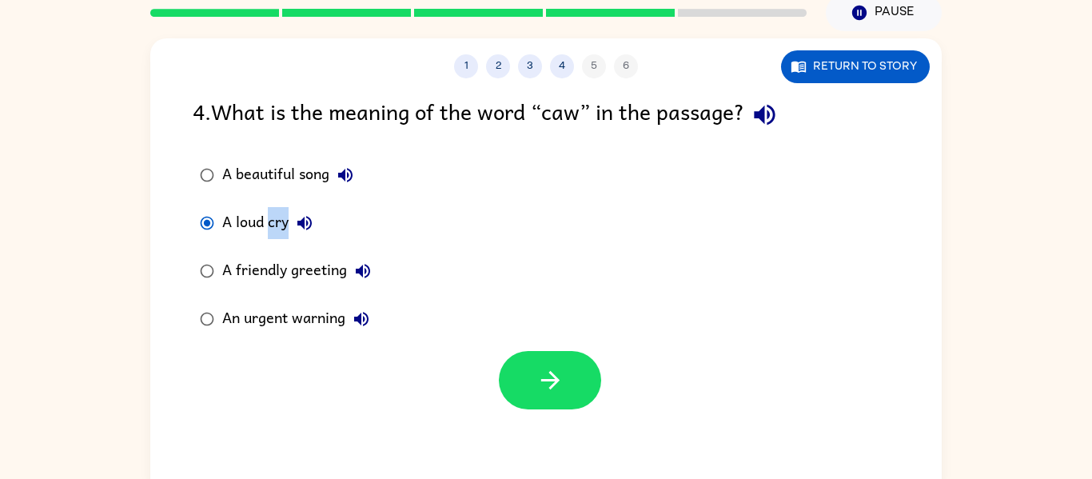
click at [583, 409] on div at bounding box center [550, 380] width 102 height 58
click at [598, 377] on button "button" at bounding box center [550, 380] width 102 height 58
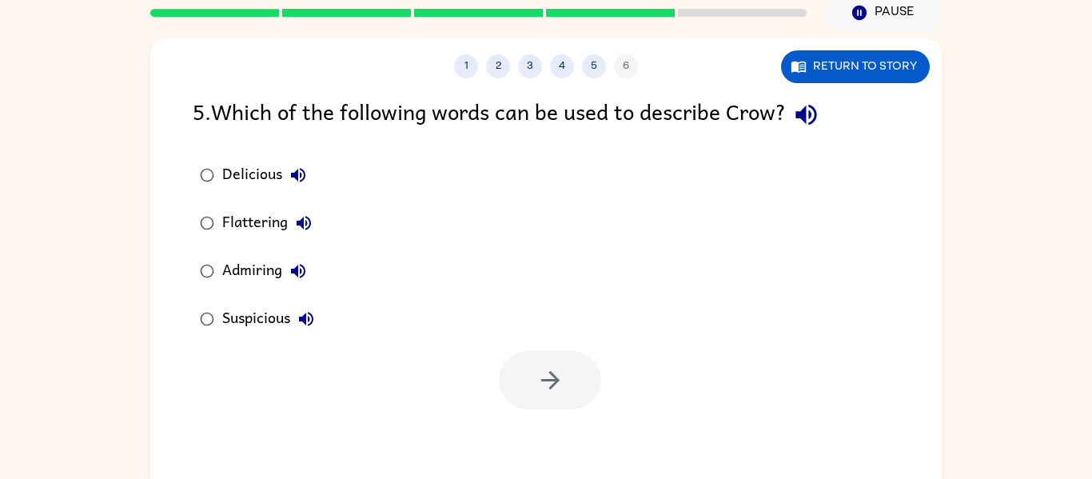
click at [276, 339] on label "Suspicious" at bounding box center [257, 319] width 146 height 48
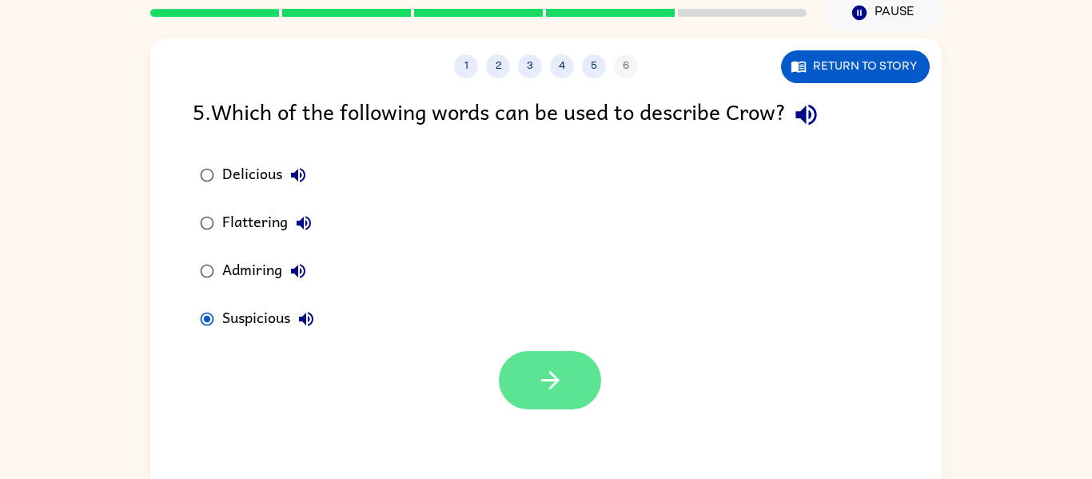
click at [549, 364] on button "button" at bounding box center [550, 380] width 102 height 58
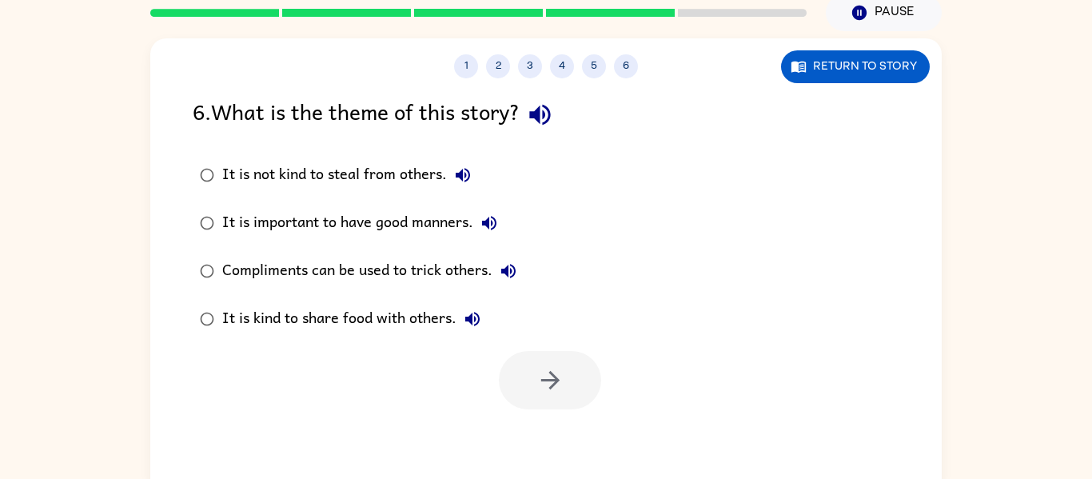
click at [443, 341] on label "It is kind to share food with others." at bounding box center [358, 319] width 349 height 48
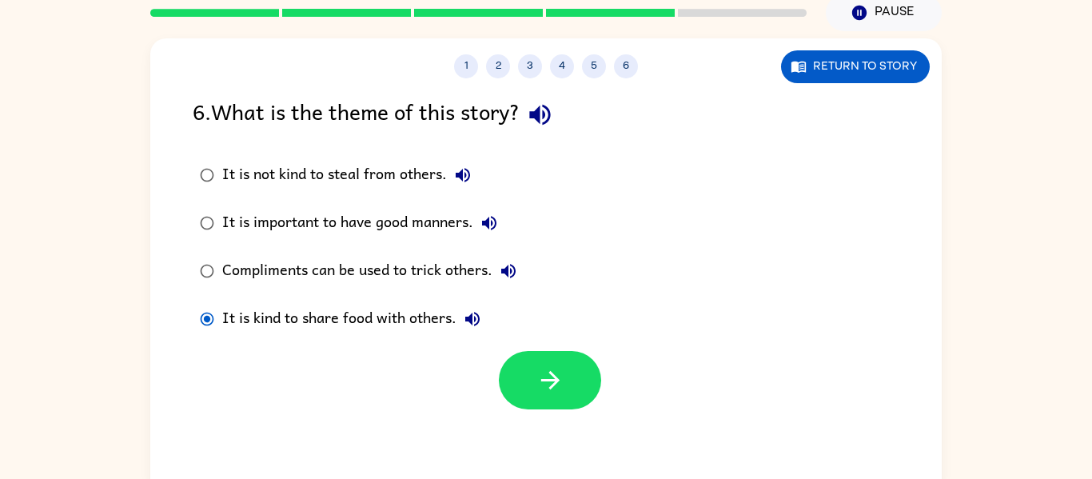
click at [437, 330] on div "It is kind to share food with others." at bounding box center [355, 319] width 266 height 32
click at [424, 191] on div "It is not kind to steal from others." at bounding box center [350, 175] width 257 height 32
click at [555, 380] on icon "button" at bounding box center [550, 380] width 18 height 18
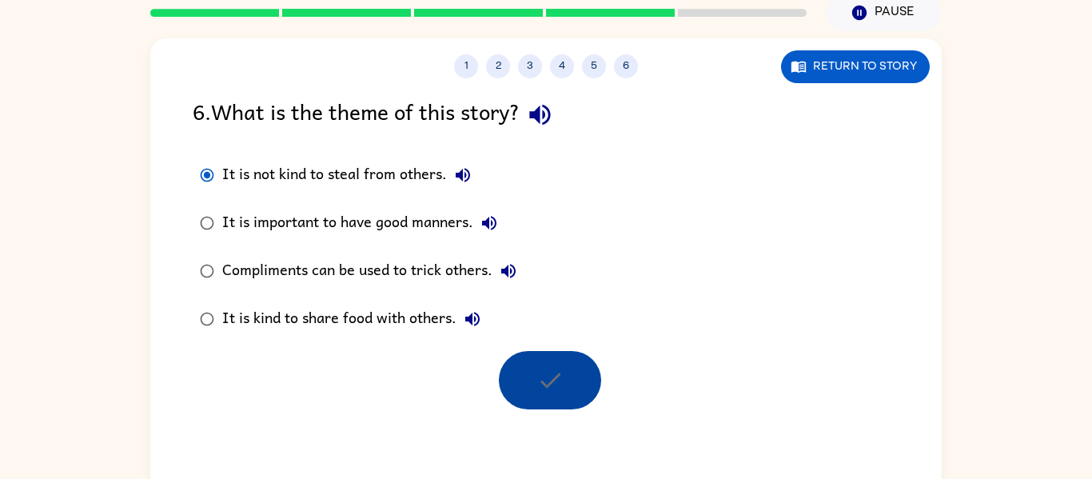
scroll to position [53, 0]
